Goal: Register for event/course

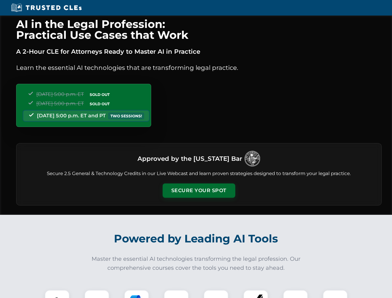
click at [198, 190] on button "Secure Your Spot" at bounding box center [198, 190] width 73 height 14
click at [57, 294] on img at bounding box center [57, 302] width 18 height 18
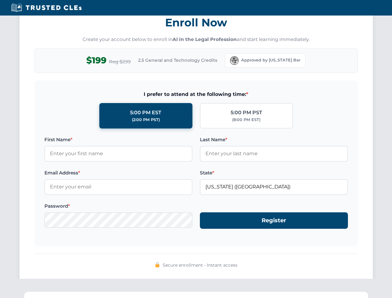
scroll to position [608, 0]
